Goal: Information Seeking & Learning: Learn about a topic

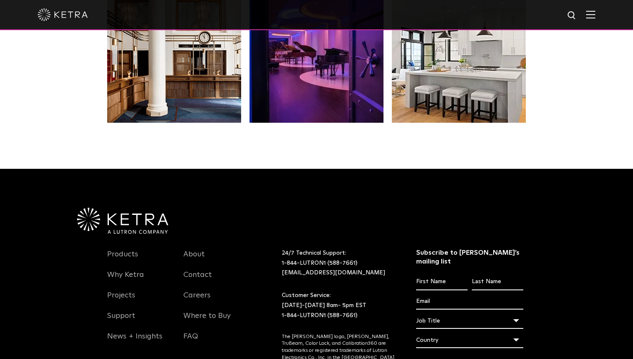
scroll to position [1705, 0]
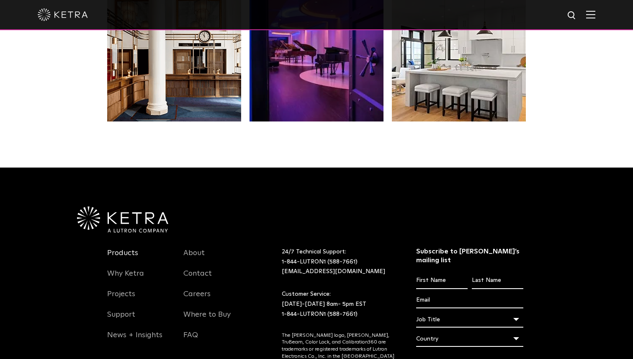
click at [119, 248] on link "Products" at bounding box center [122, 257] width 31 height 19
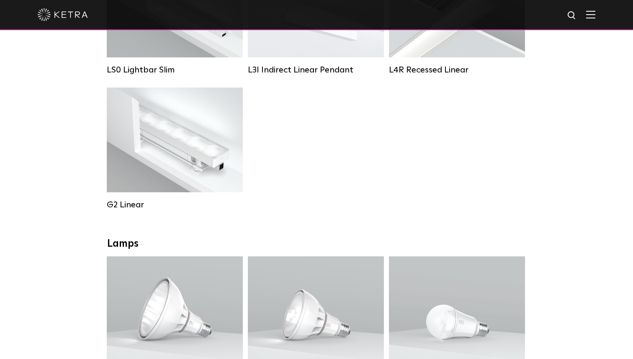
scroll to position [361, 0]
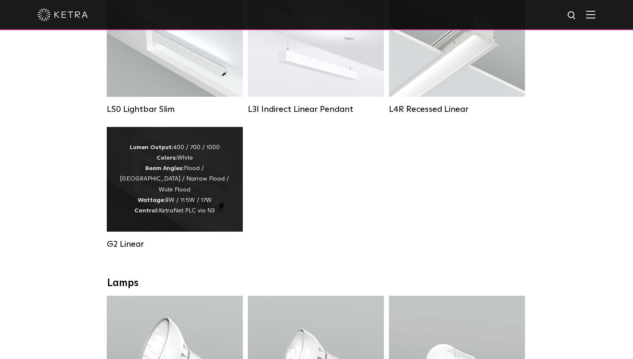
click at [195, 181] on div "Lumen Output: 400 / 700 / 1000 Colors: White Beam Angles: Flood / Graze / Narro…" at bounding box center [174, 179] width 111 height 74
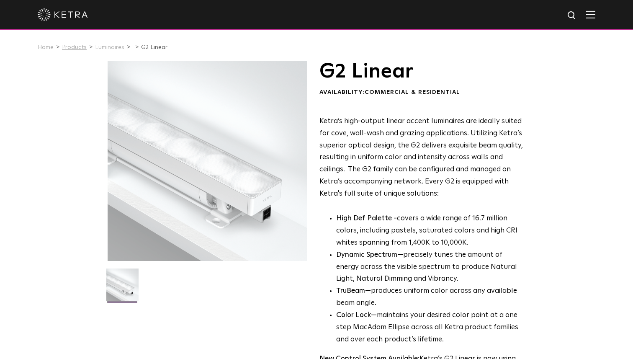
click at [74, 47] on link "Products" at bounding box center [74, 47] width 25 height 6
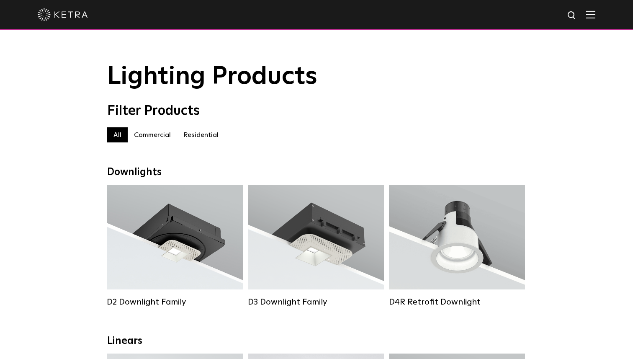
click at [192, 135] on label "Residential" at bounding box center [201, 134] width 48 height 15
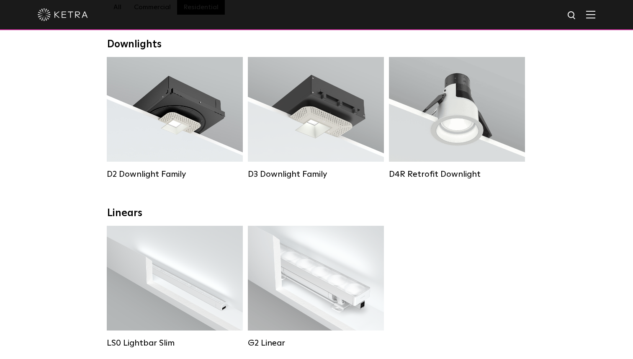
scroll to position [131, 0]
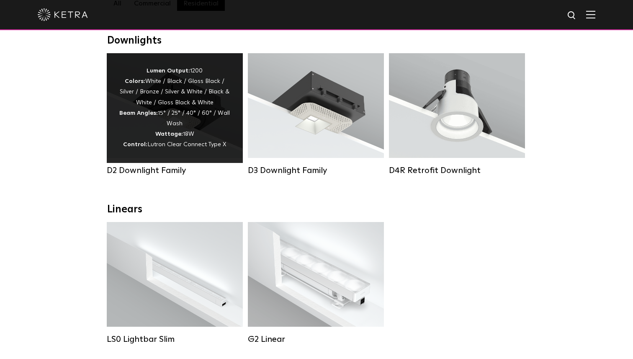
click at [216, 142] on span "Lutron Clear Connect Type X" at bounding box center [186, 144] width 79 height 6
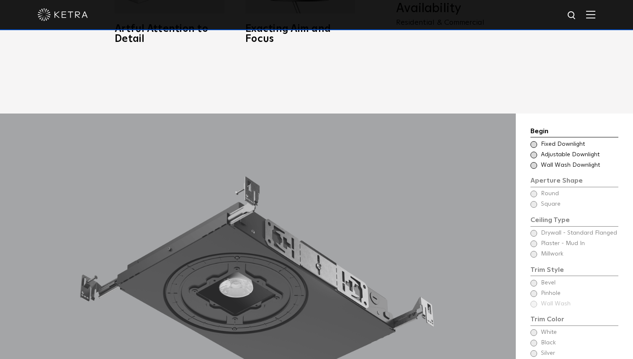
scroll to position [669, 0]
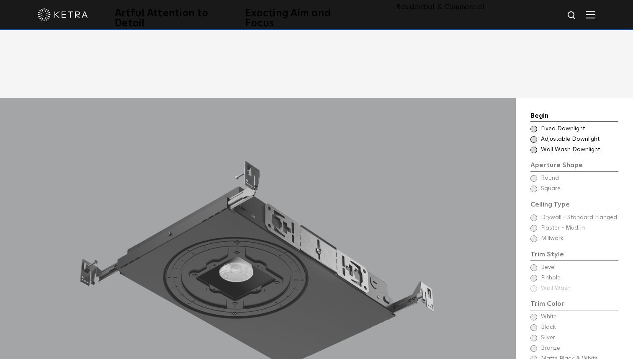
click at [532, 146] on span at bounding box center [533, 149] width 7 height 7
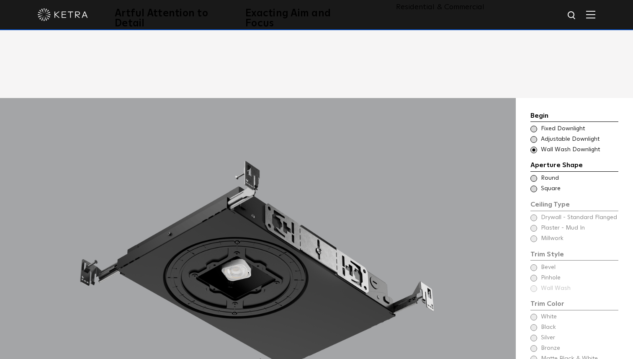
click at [535, 126] on span at bounding box center [533, 129] width 7 height 7
click at [535, 146] on span at bounding box center [533, 149] width 7 height 7
click at [533, 175] on span at bounding box center [533, 178] width 7 height 7
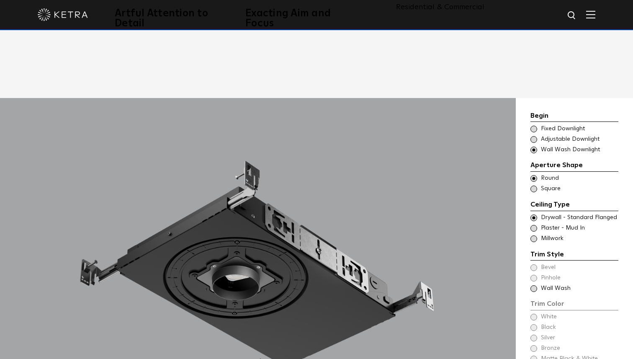
click at [533, 126] on span at bounding box center [533, 129] width 7 height 7
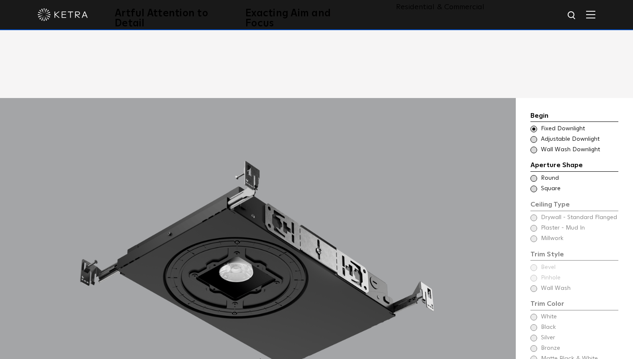
click at [534, 185] on span at bounding box center [533, 188] width 7 height 7
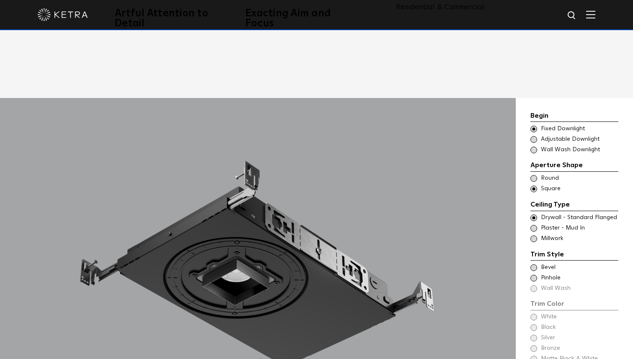
click at [533, 175] on span at bounding box center [533, 178] width 7 height 7
click at [535, 225] on span at bounding box center [533, 228] width 7 height 7
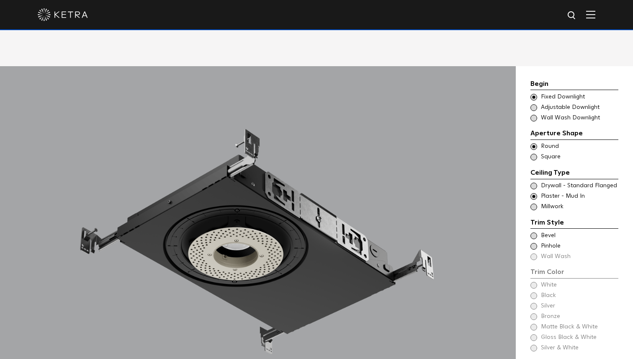
scroll to position [710, 0]
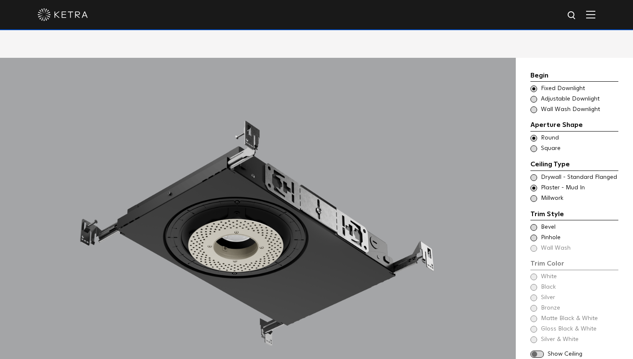
click at [536, 223] on div "Trim Color - Round - Flangeless Bevel" at bounding box center [574, 227] width 88 height 8
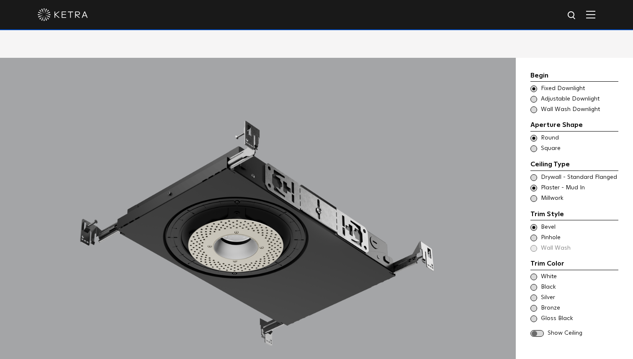
click at [535, 234] on span at bounding box center [533, 237] width 7 height 7
click at [534, 236] on div "Trim Color - Round - Flangeless Bevel Trim Color - Round - Pinhole - Flangeless…" at bounding box center [574, 237] width 88 height 29
click at [533, 235] on div "Trim Color - Round - Flangeless Bevel Trim Color - Round - Pinhole - Flangeless…" at bounding box center [574, 237] width 88 height 29
click at [535, 224] on span at bounding box center [533, 227] width 7 height 7
click at [535, 234] on span at bounding box center [533, 237] width 7 height 7
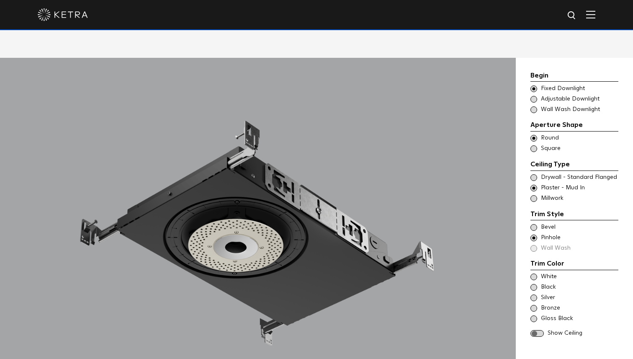
click at [535, 224] on span at bounding box center [533, 227] width 7 height 7
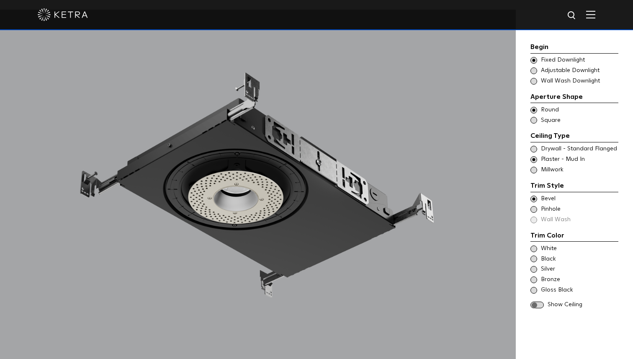
scroll to position [762, 0]
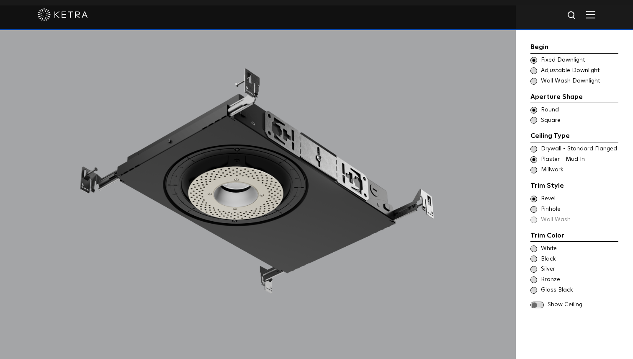
click at [534, 256] on span at bounding box center [533, 258] width 7 height 7
click at [533, 270] on span at bounding box center [533, 269] width 7 height 7
click at [533, 280] on span at bounding box center [533, 279] width 7 height 7
click at [533, 291] on span at bounding box center [533, 290] width 7 height 7
click at [535, 249] on span at bounding box center [533, 248] width 7 height 7
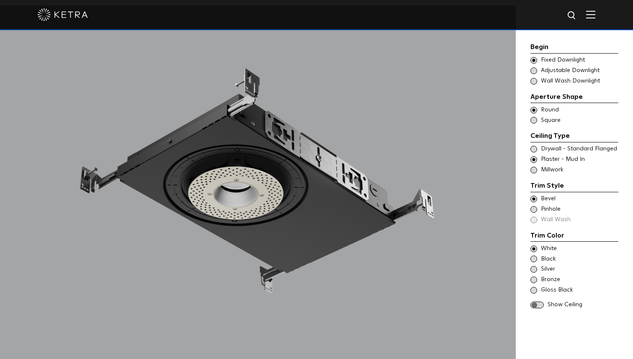
click at [538, 302] on span at bounding box center [536, 304] width 13 height 7
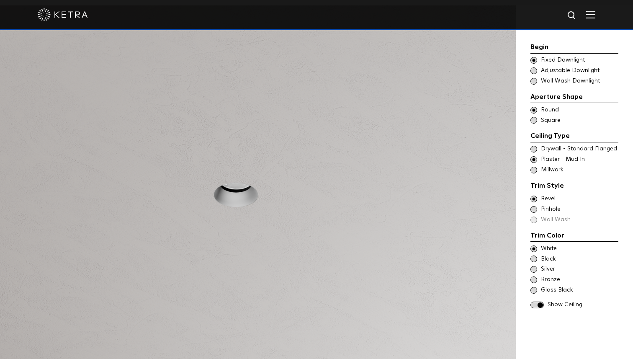
click at [537, 211] on div "Trim Color - Round - Pinhole - Flangeless Pinhole" at bounding box center [574, 209] width 88 height 8
click at [532, 245] on span at bounding box center [533, 248] width 7 height 7
click at [532, 257] on span at bounding box center [533, 258] width 7 height 7
click at [533, 271] on span at bounding box center [533, 269] width 7 height 7
click at [533, 280] on span at bounding box center [533, 279] width 7 height 7
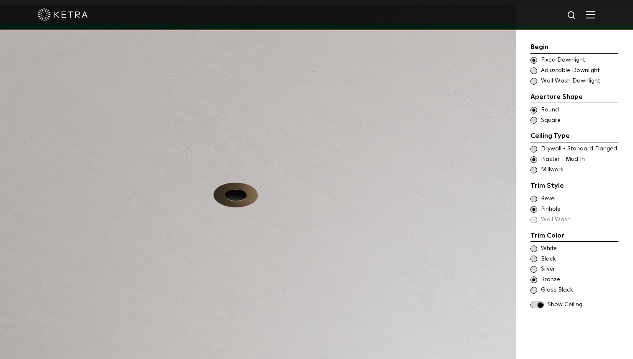
click at [533, 290] on span at bounding box center [533, 290] width 7 height 7
click at [534, 248] on span at bounding box center [533, 248] width 7 height 7
click at [535, 303] on span at bounding box center [536, 304] width 13 height 7
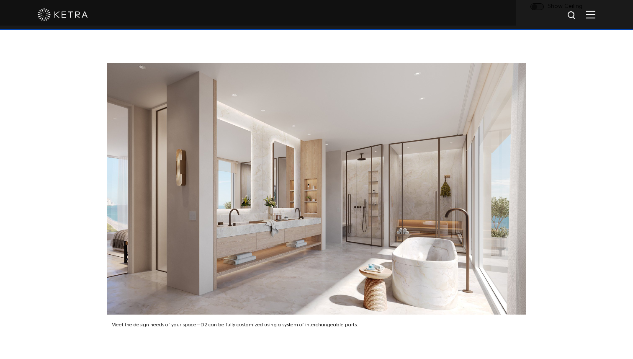
scroll to position [1110, 0]
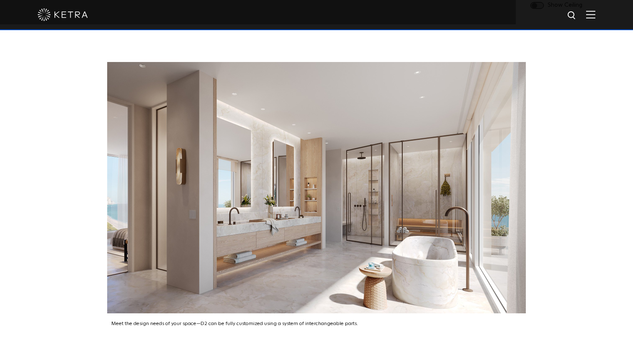
click at [423, 244] on img at bounding box center [316, 187] width 418 height 251
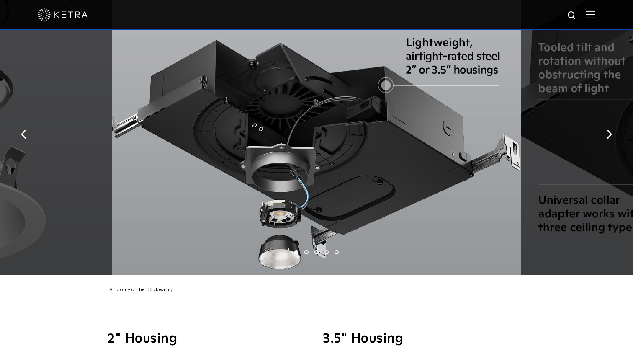
scroll to position [1479, 0]
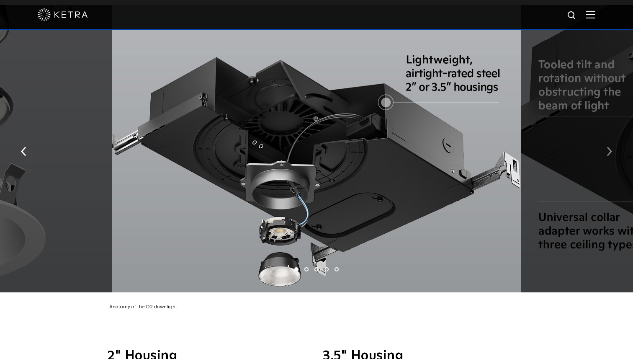
click at [609, 147] on img "button" at bounding box center [608, 151] width 5 height 9
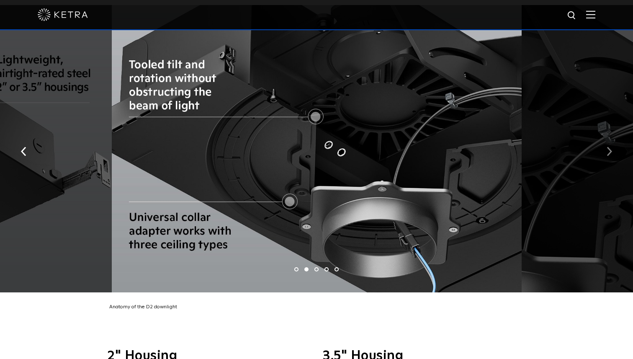
click at [609, 147] on img "button" at bounding box center [608, 151] width 5 height 9
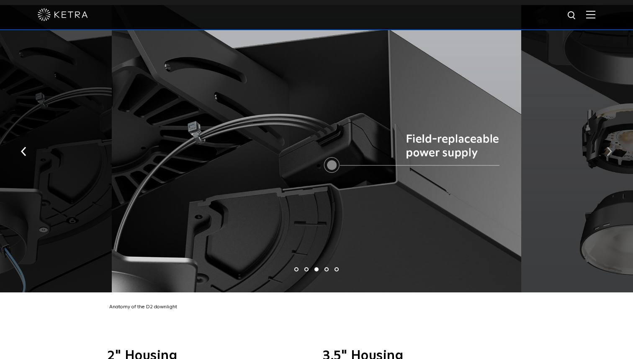
click at [609, 147] on img "button" at bounding box center [608, 151] width 5 height 9
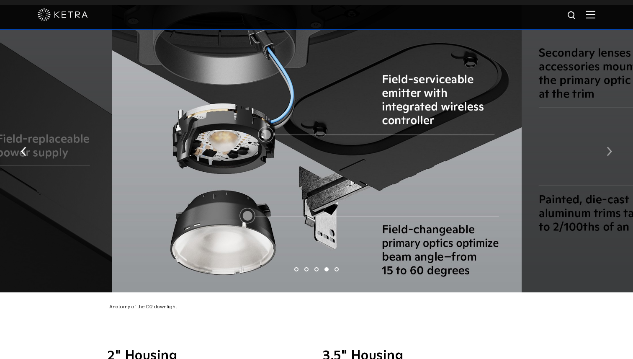
click at [609, 147] on img "button" at bounding box center [608, 151] width 5 height 9
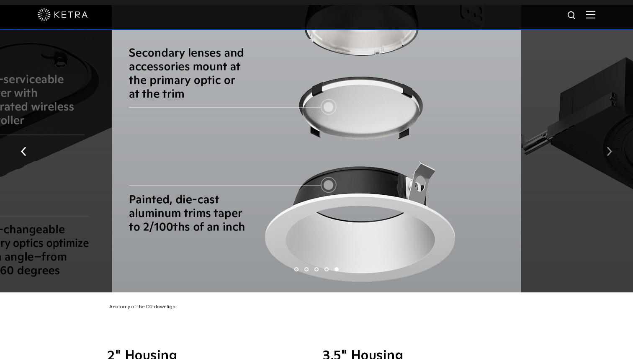
click at [609, 147] on img "button" at bounding box center [608, 151] width 5 height 9
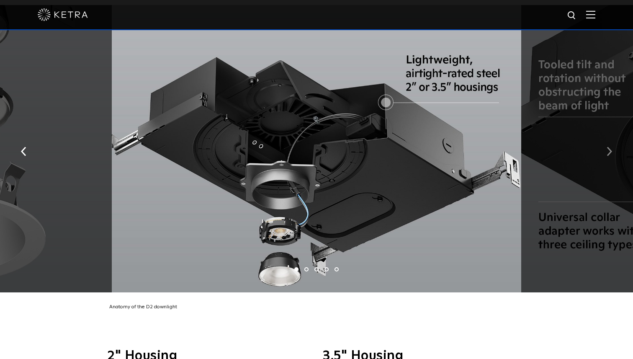
click at [609, 147] on img "button" at bounding box center [608, 151] width 5 height 9
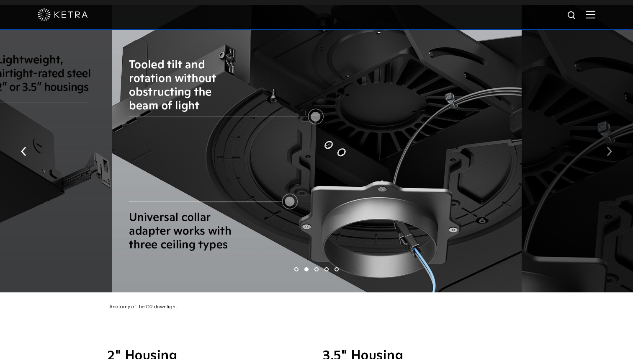
click at [609, 147] on img "button" at bounding box center [608, 151] width 5 height 9
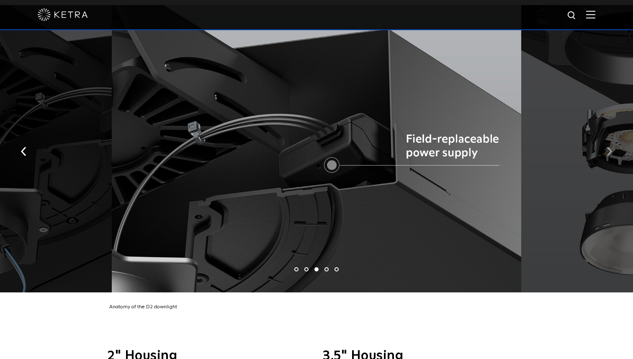
click at [609, 147] on img "button" at bounding box center [608, 151] width 5 height 9
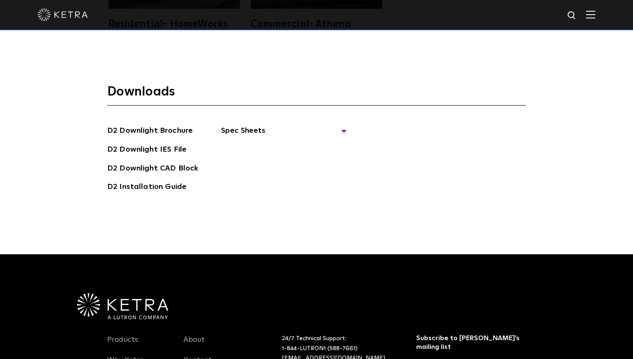
scroll to position [2309, 0]
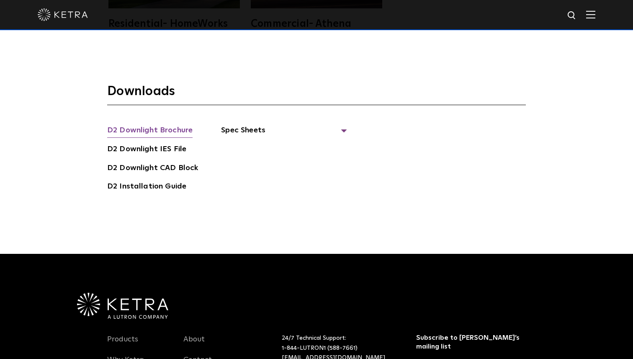
click at [175, 124] on link "D2 Downlight Brochure" at bounding box center [149, 130] width 85 height 13
